Goal: Task Accomplishment & Management: Manage account settings

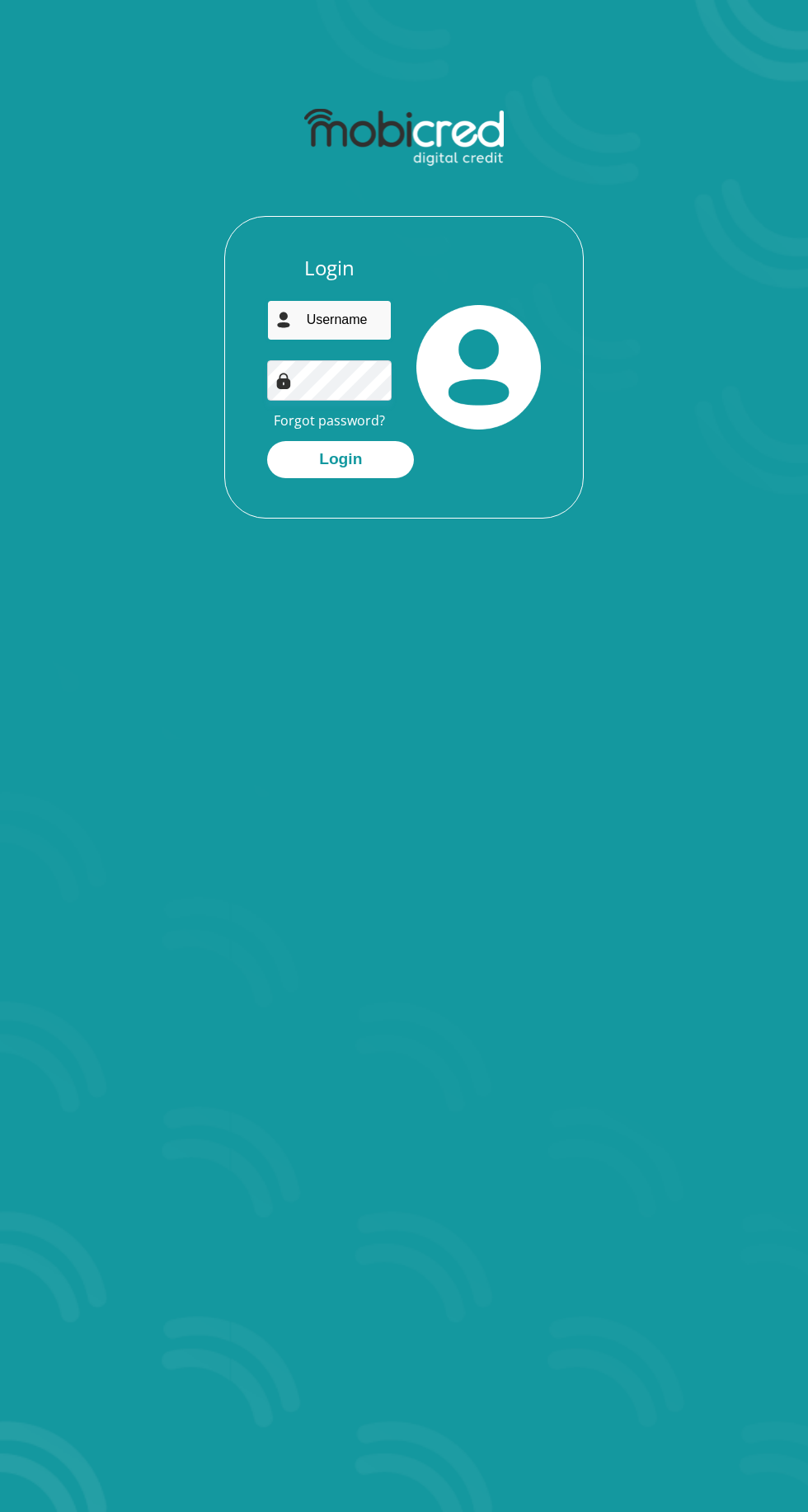
click at [353, 320] on input "email" at bounding box center [329, 321] width 124 height 41
type input "[EMAIL_ADDRESS][DOMAIN_NAME]"
click at [267, 441] on button "Login" at bounding box center [340, 459] width 146 height 37
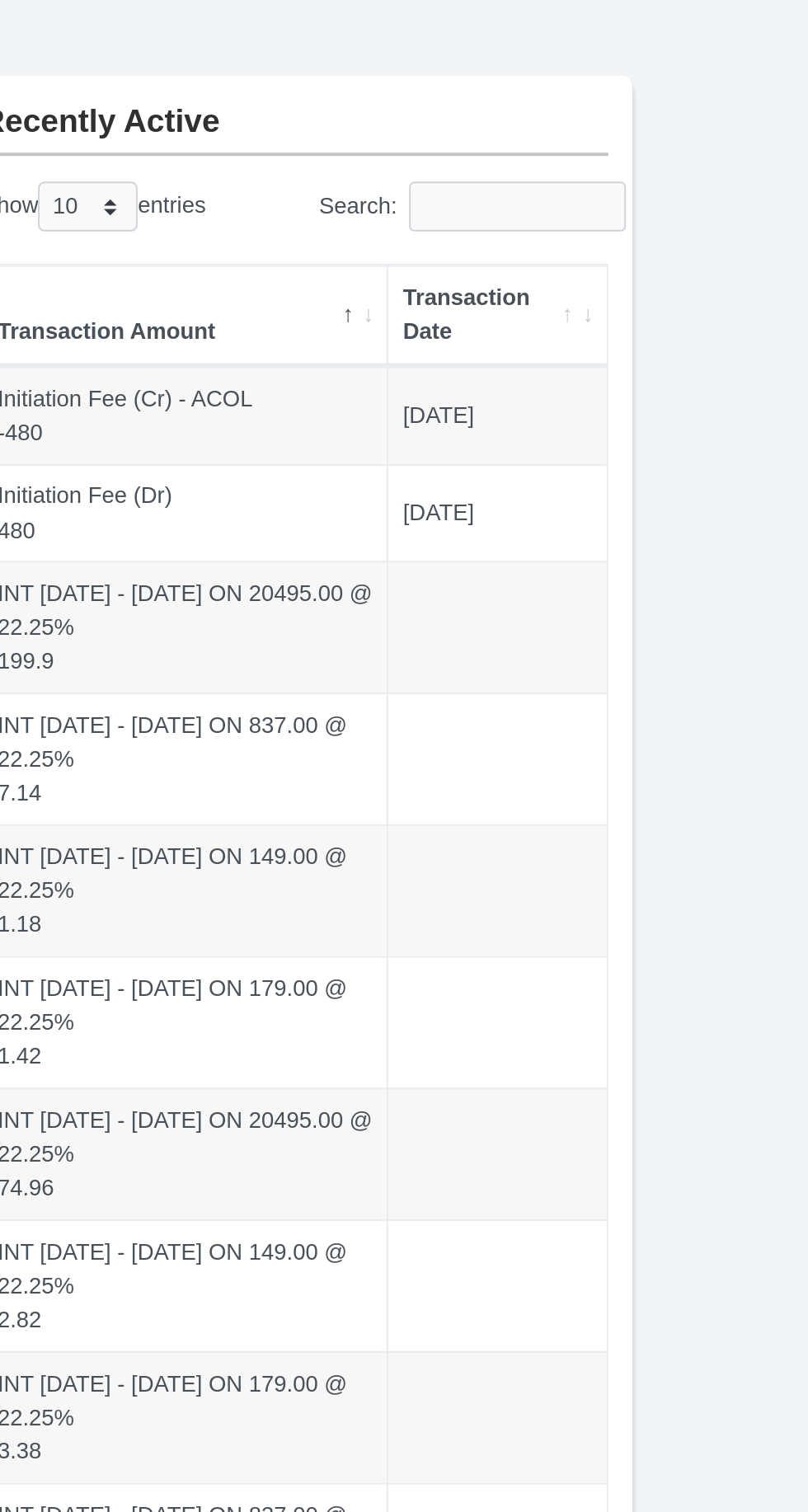
click at [675, 280] on th "Transaction Date" at bounding box center [632, 280] width 112 height 52
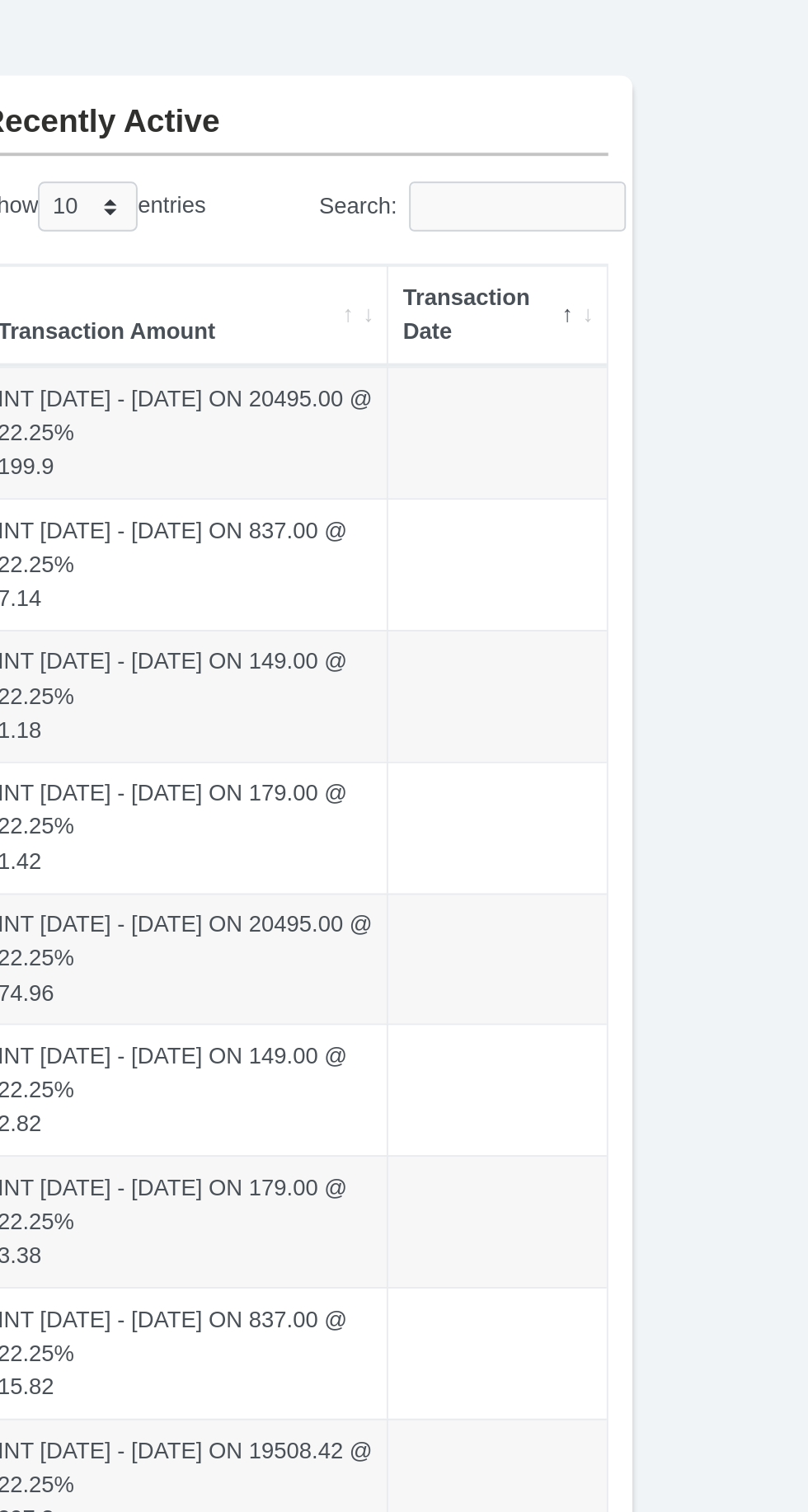
click at [679, 283] on th "Transaction Date" at bounding box center [632, 280] width 112 height 52
